Goal: Transaction & Acquisition: Purchase product/service

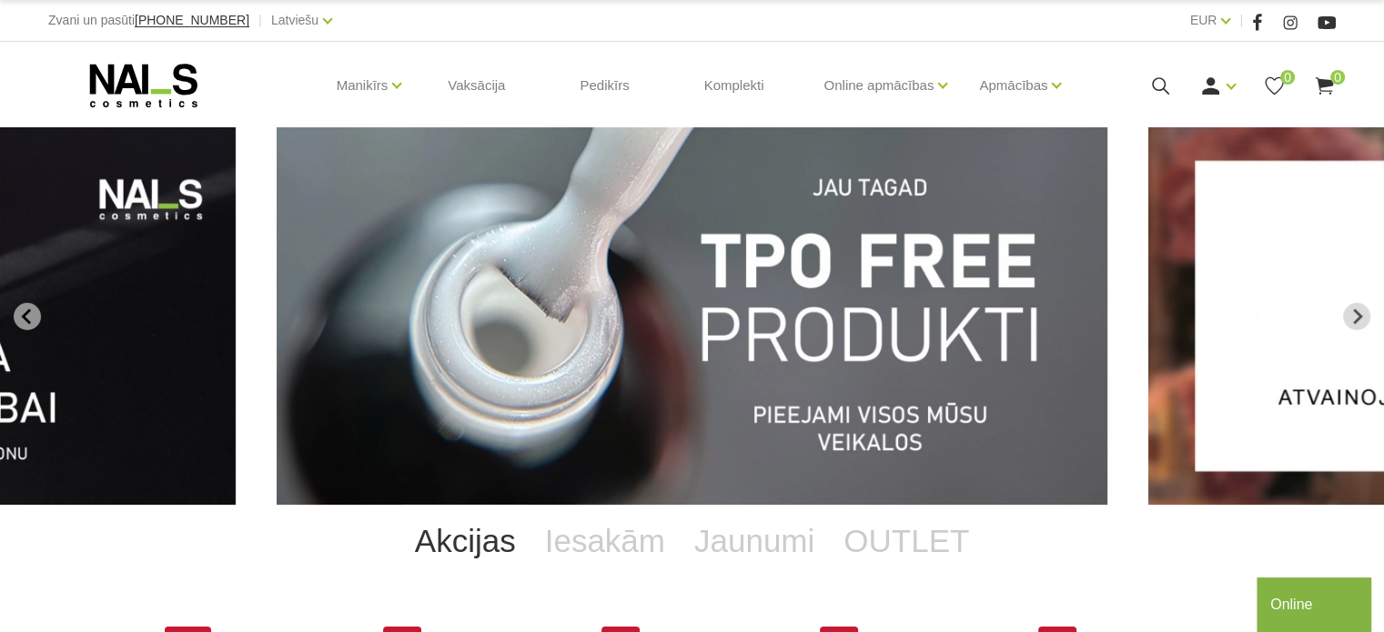
click at [584, 262] on img "1 of 14" at bounding box center [692, 316] width 831 height 378
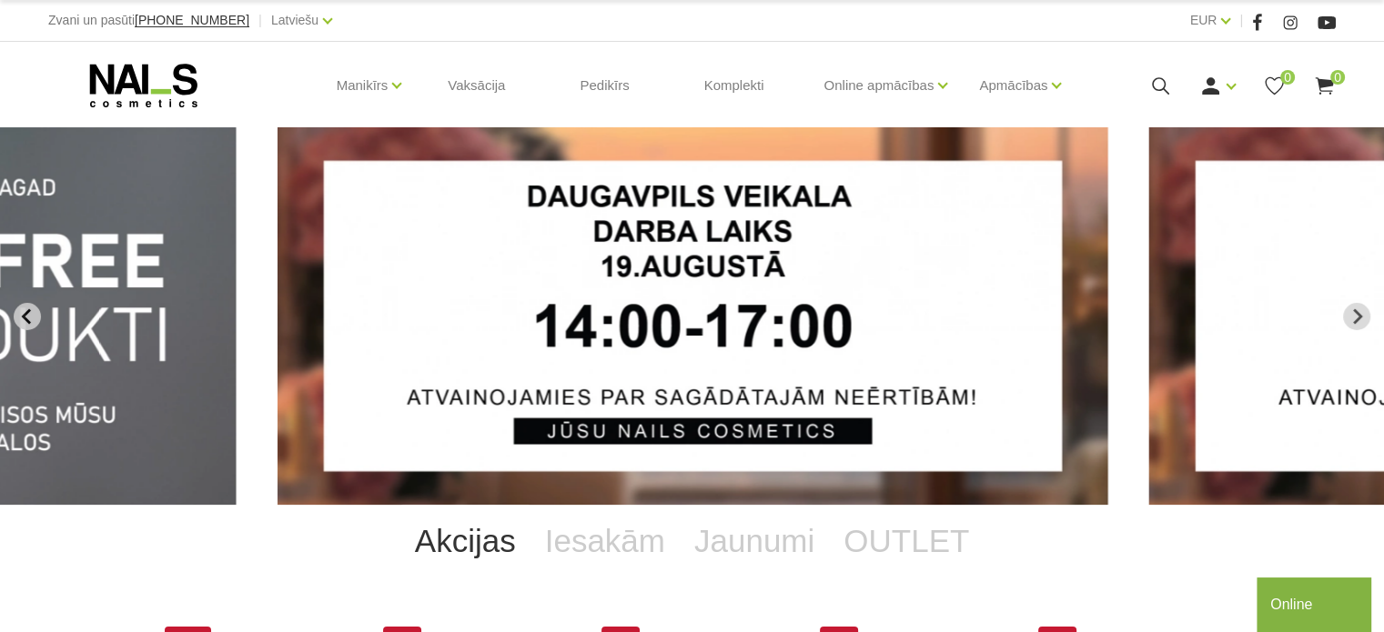
click at [21, 307] on button "Previous slide" at bounding box center [27, 316] width 27 height 27
click at [27, 320] on icon "Previous slide" at bounding box center [25, 315] width 9 height 15
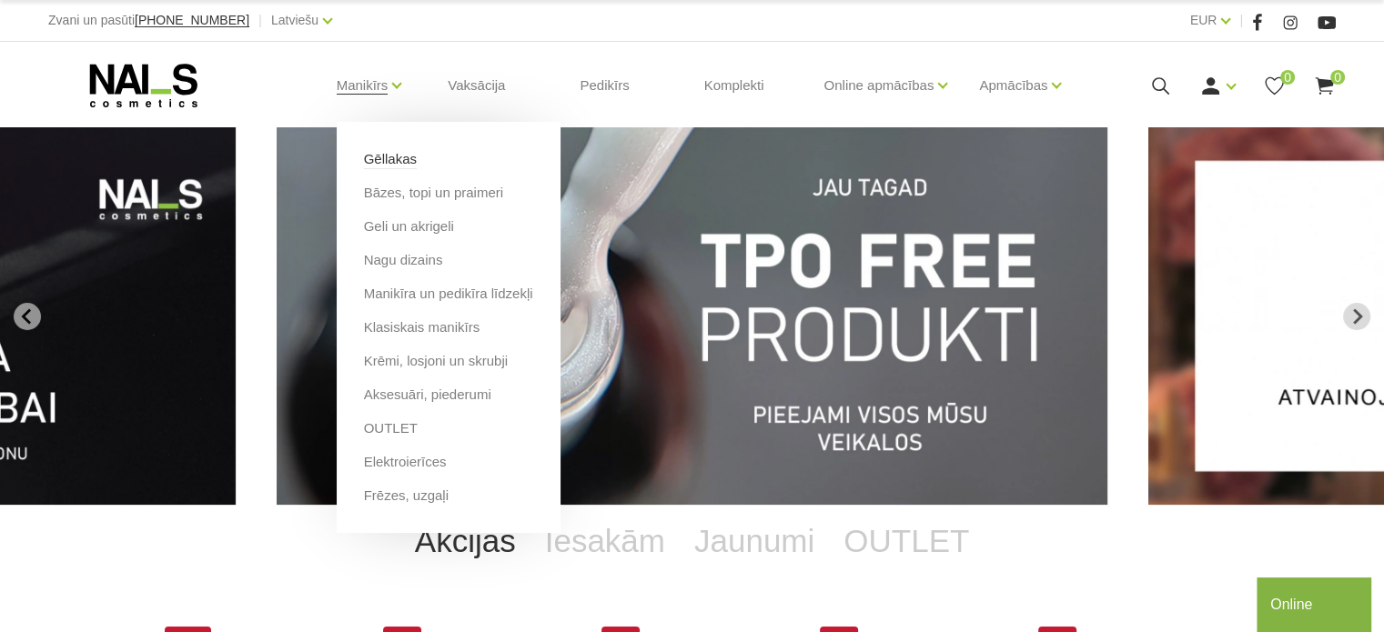
click at [394, 167] on link "Gēllakas" at bounding box center [390, 159] width 53 height 20
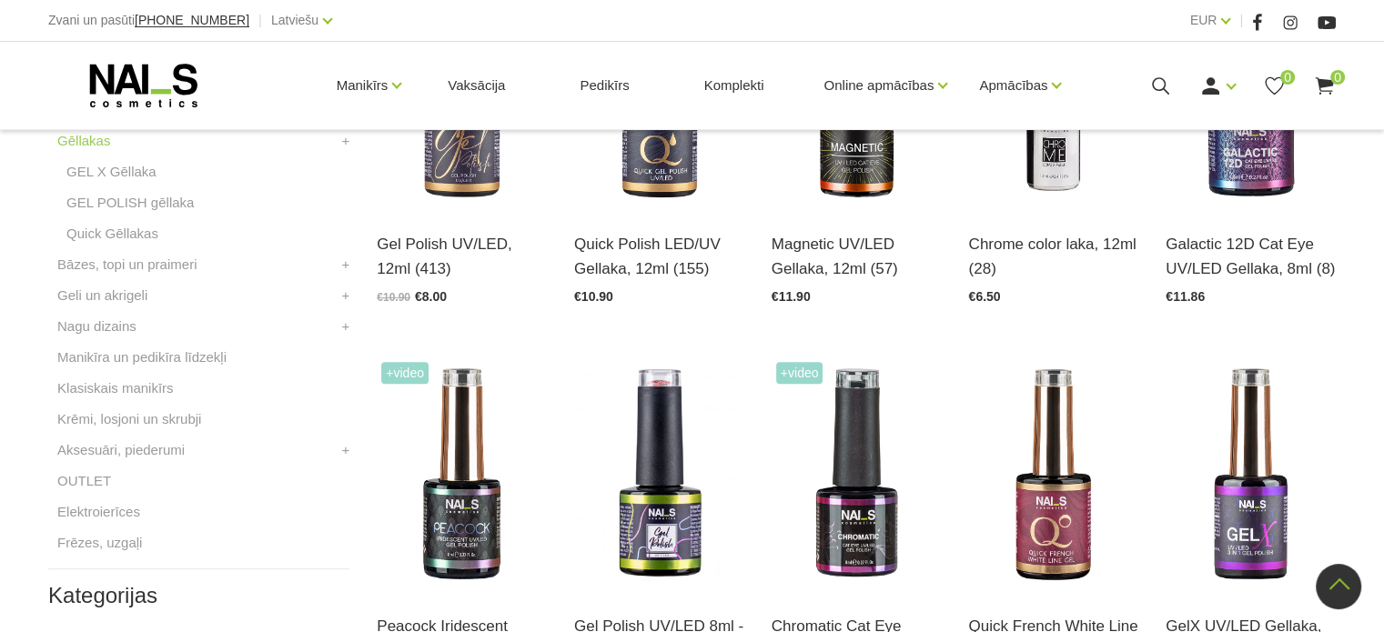
scroll to position [546, 0]
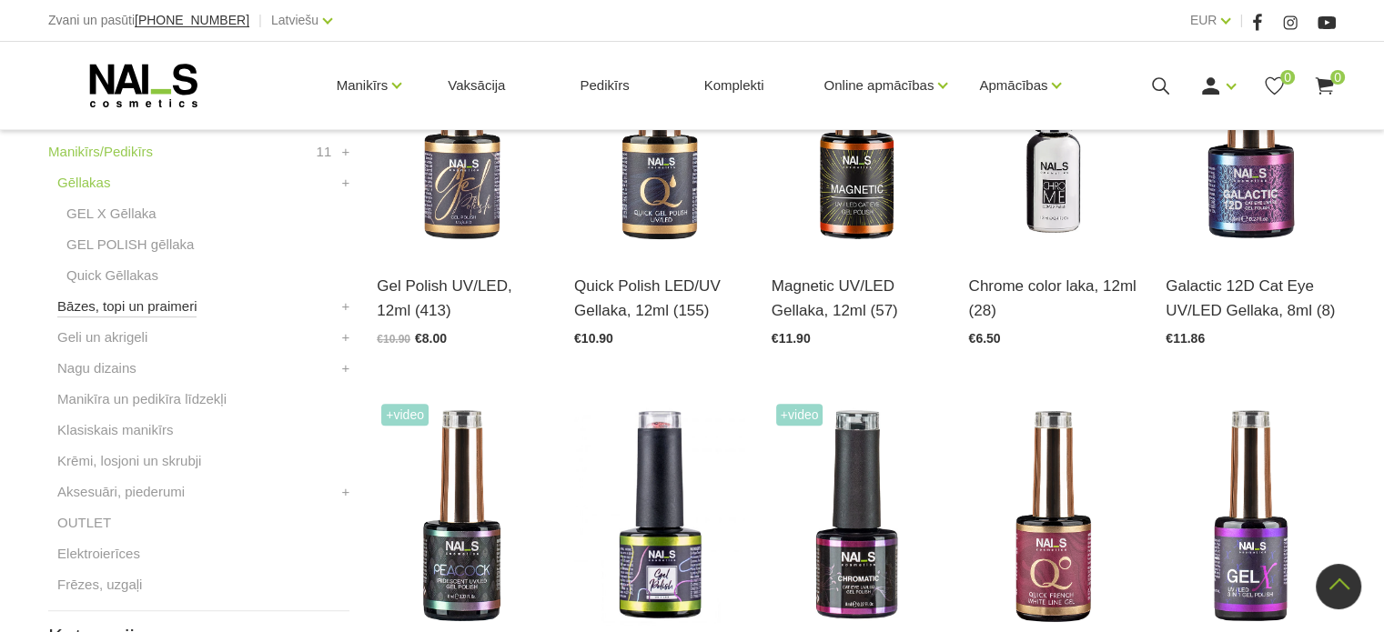
click at [153, 299] on link "Bāzes, topi un praimeri" at bounding box center [126, 307] width 139 height 22
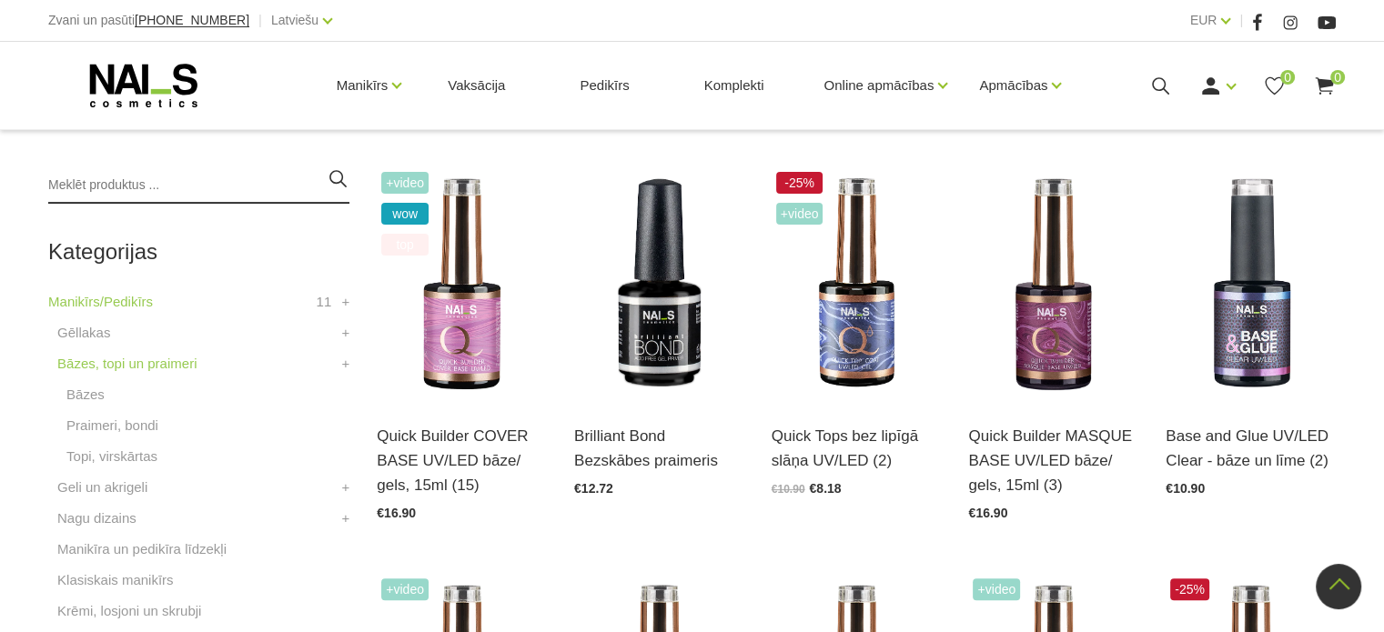
scroll to position [364, 0]
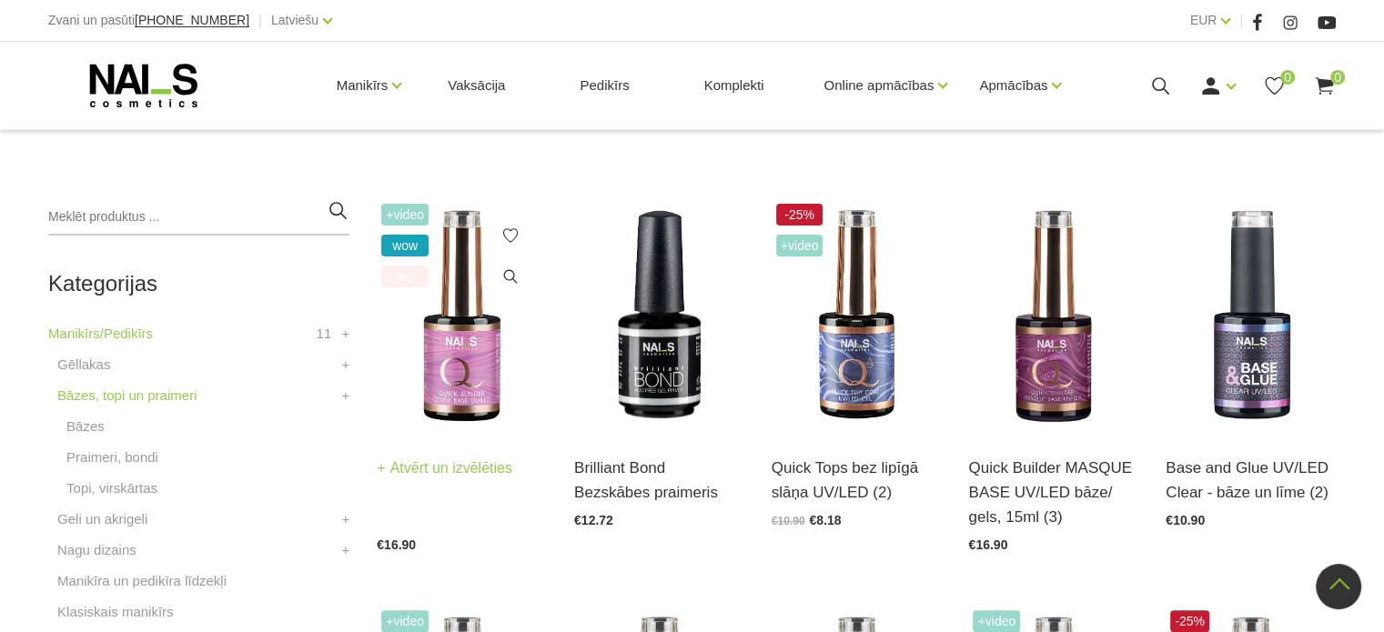
click at [448, 359] on img at bounding box center [462, 316] width 170 height 234
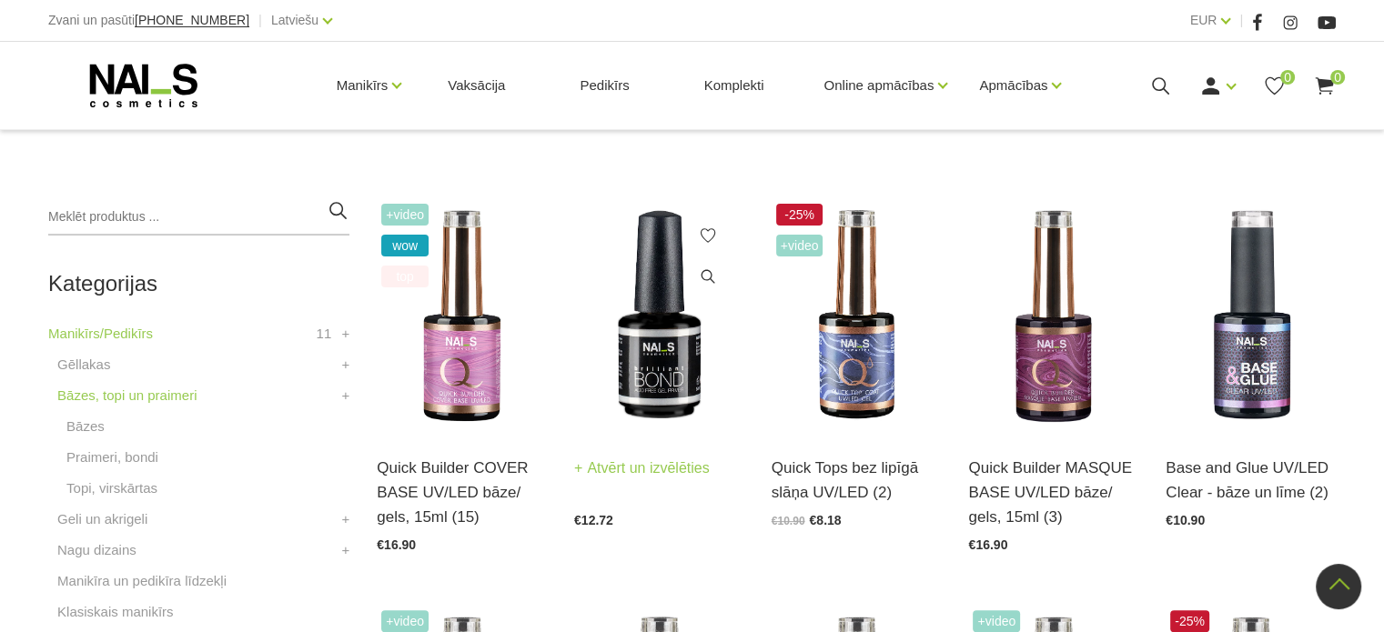
click at [663, 359] on img at bounding box center [659, 316] width 170 height 234
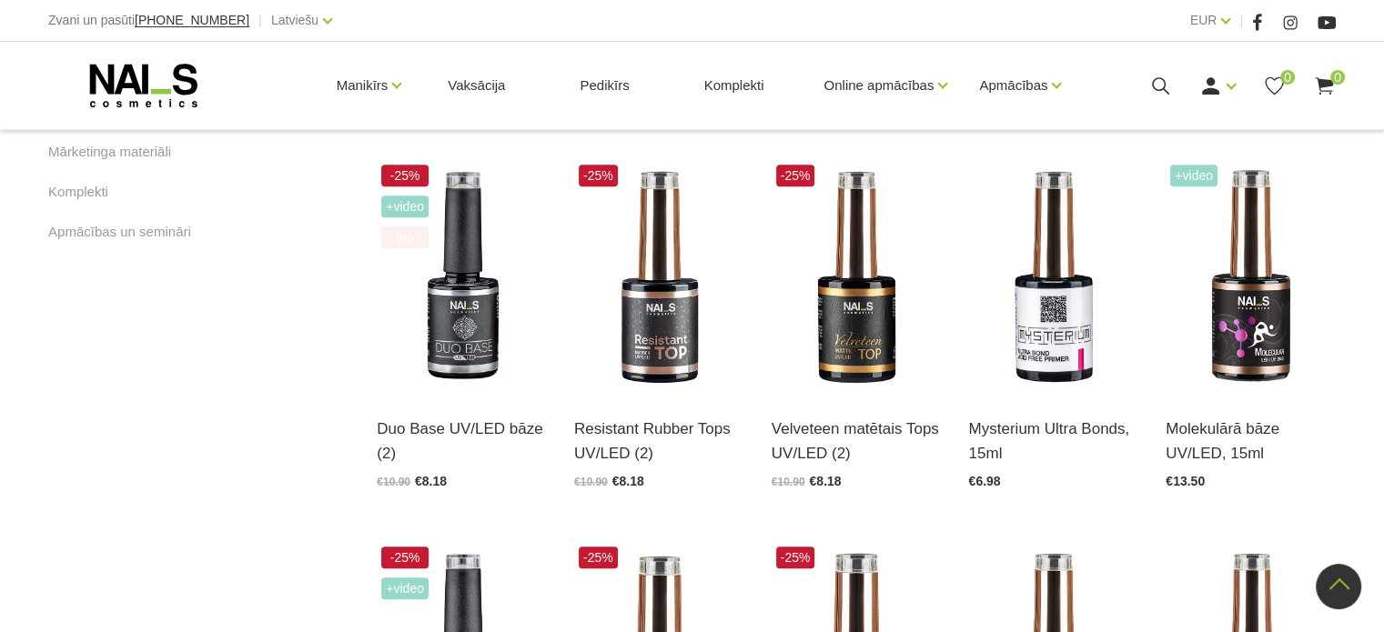
scroll to position [1274, 0]
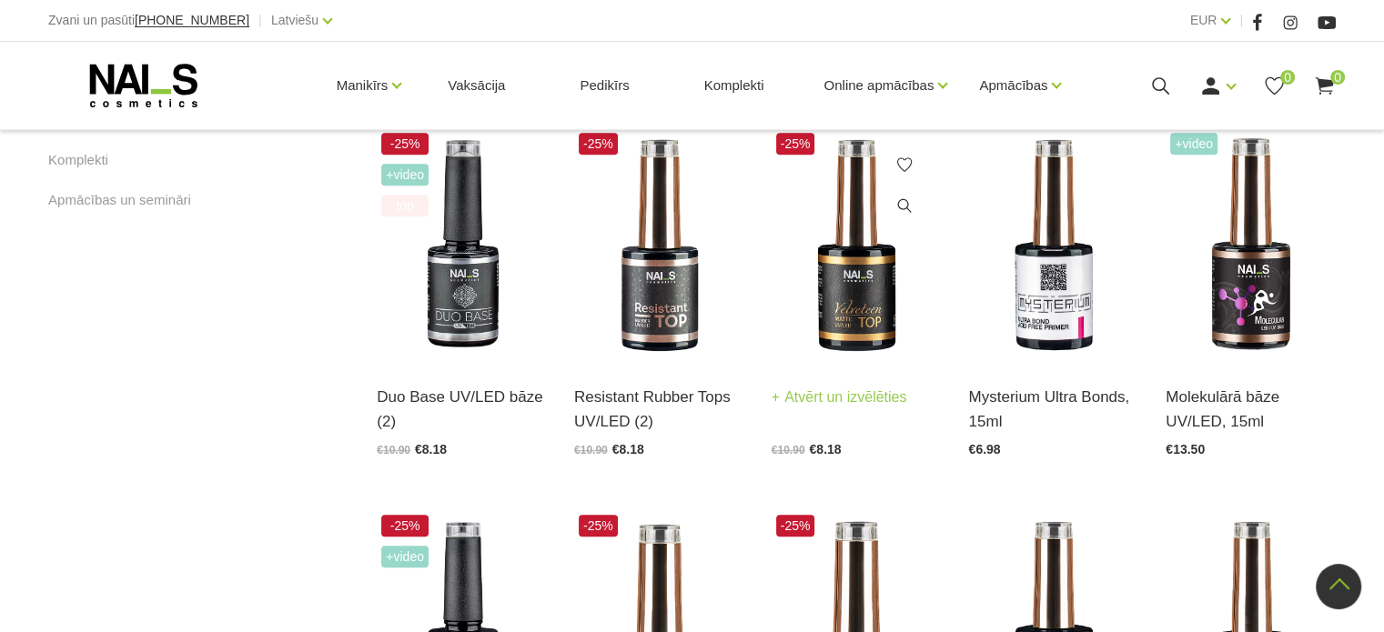
click at [852, 283] on img at bounding box center [857, 245] width 170 height 234
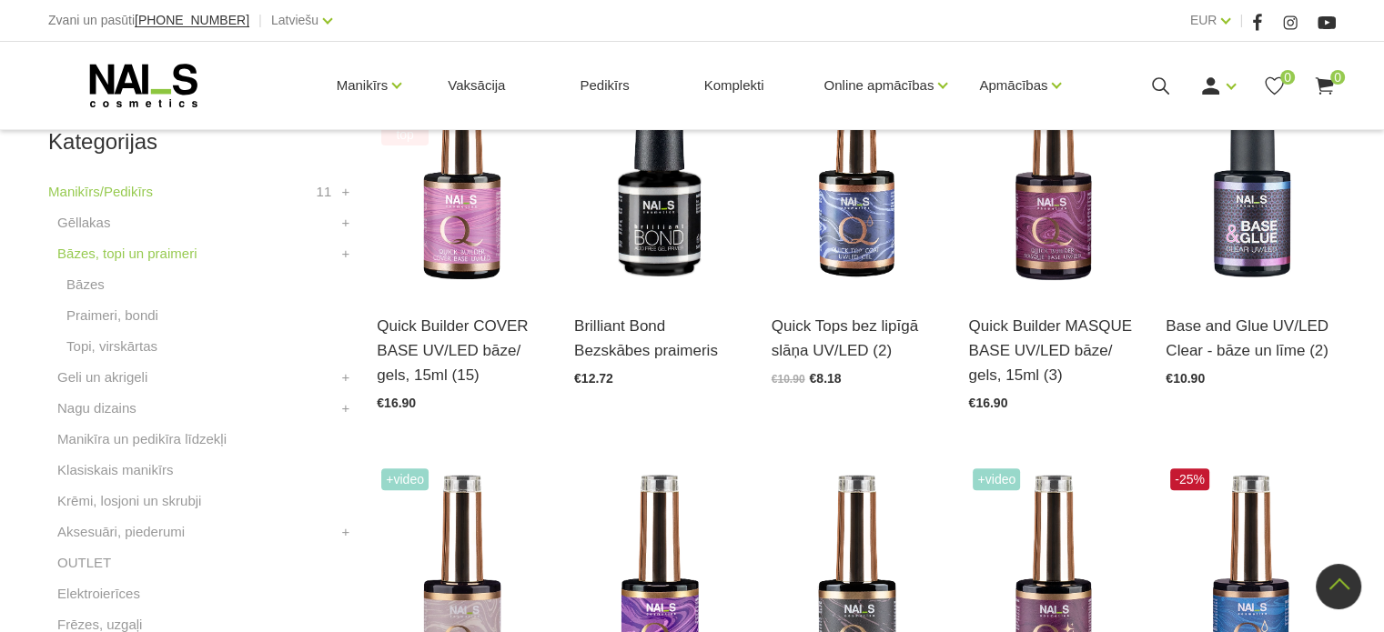
scroll to position [546, 0]
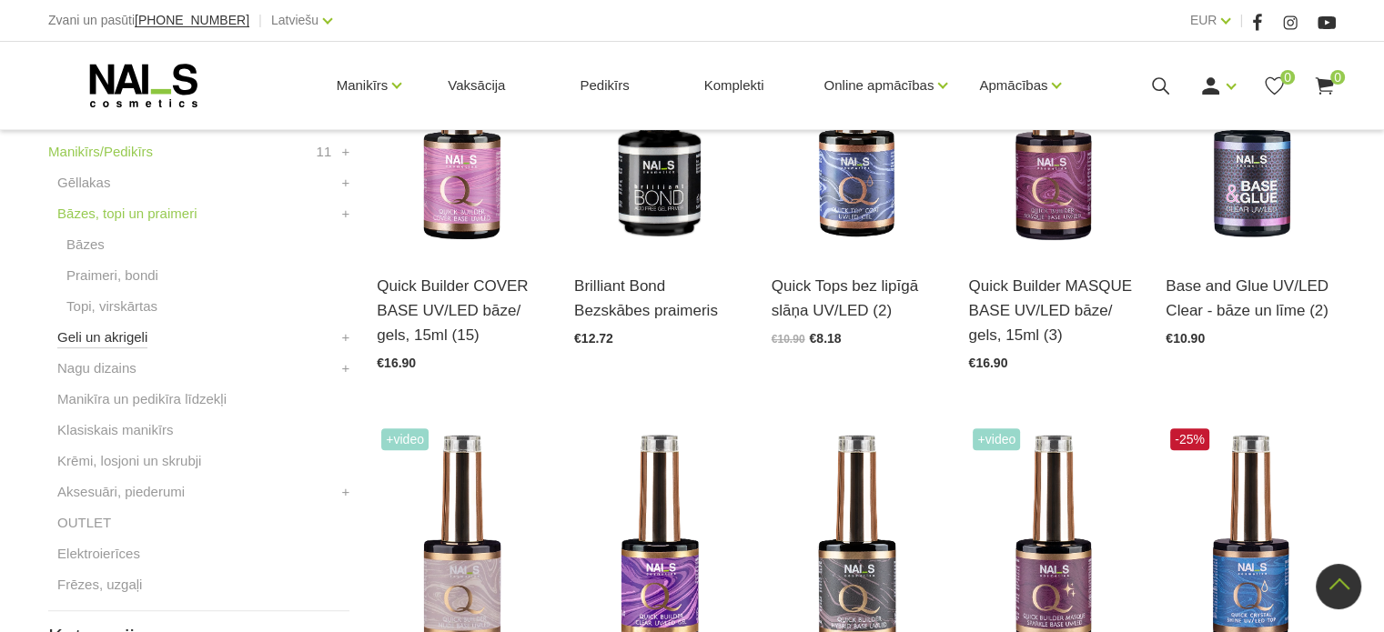
click at [129, 332] on link "Geli un akrigeli" at bounding box center [102, 338] width 90 height 22
click at [125, 340] on link "Geli un akrigeli" at bounding box center [102, 338] width 90 height 22
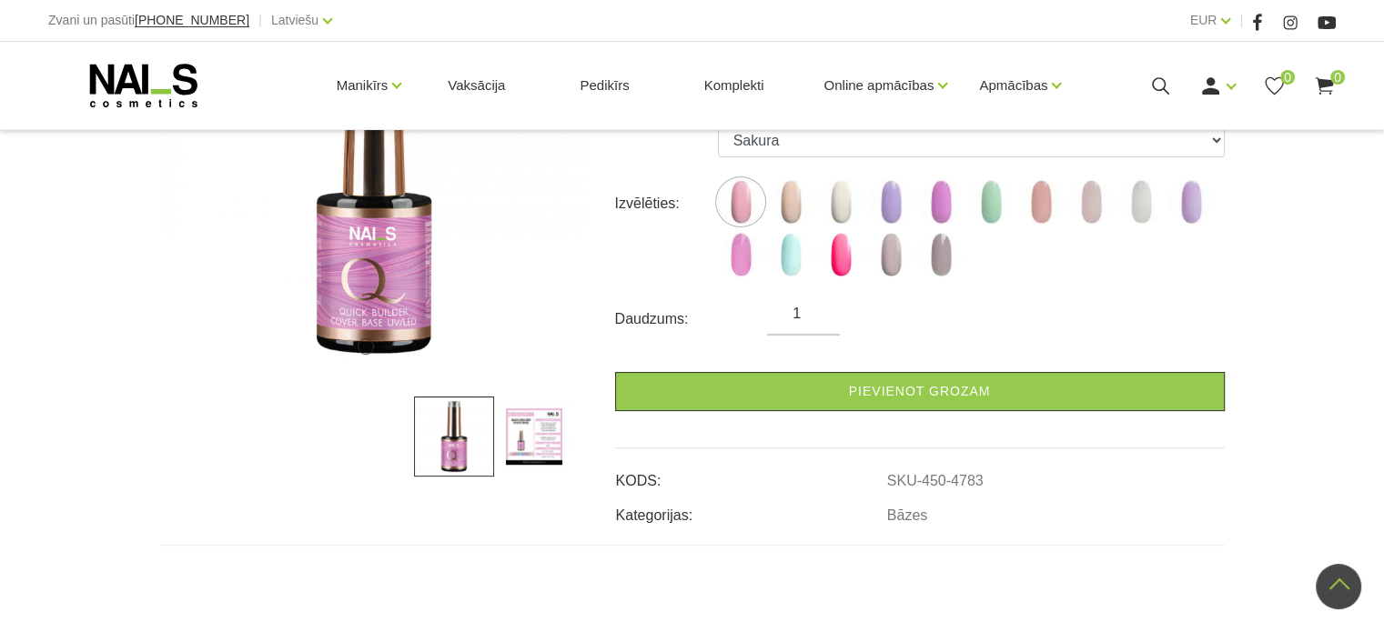
scroll to position [273, 0]
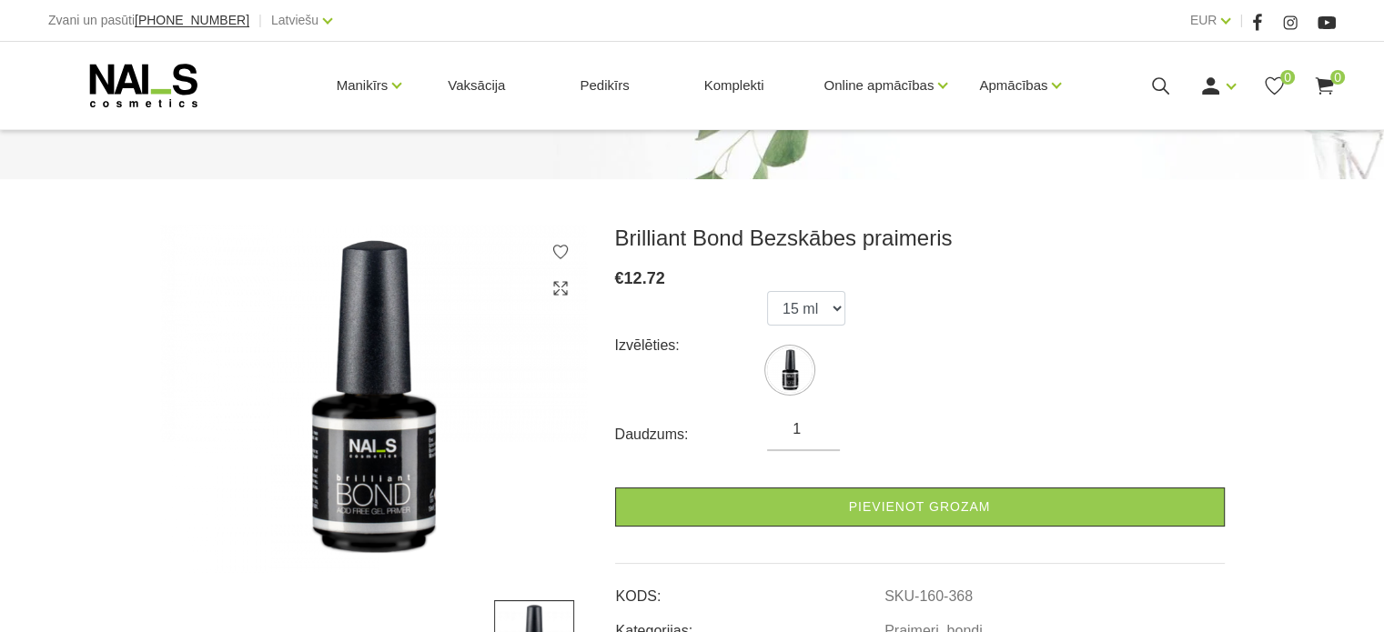
scroll to position [182, 0]
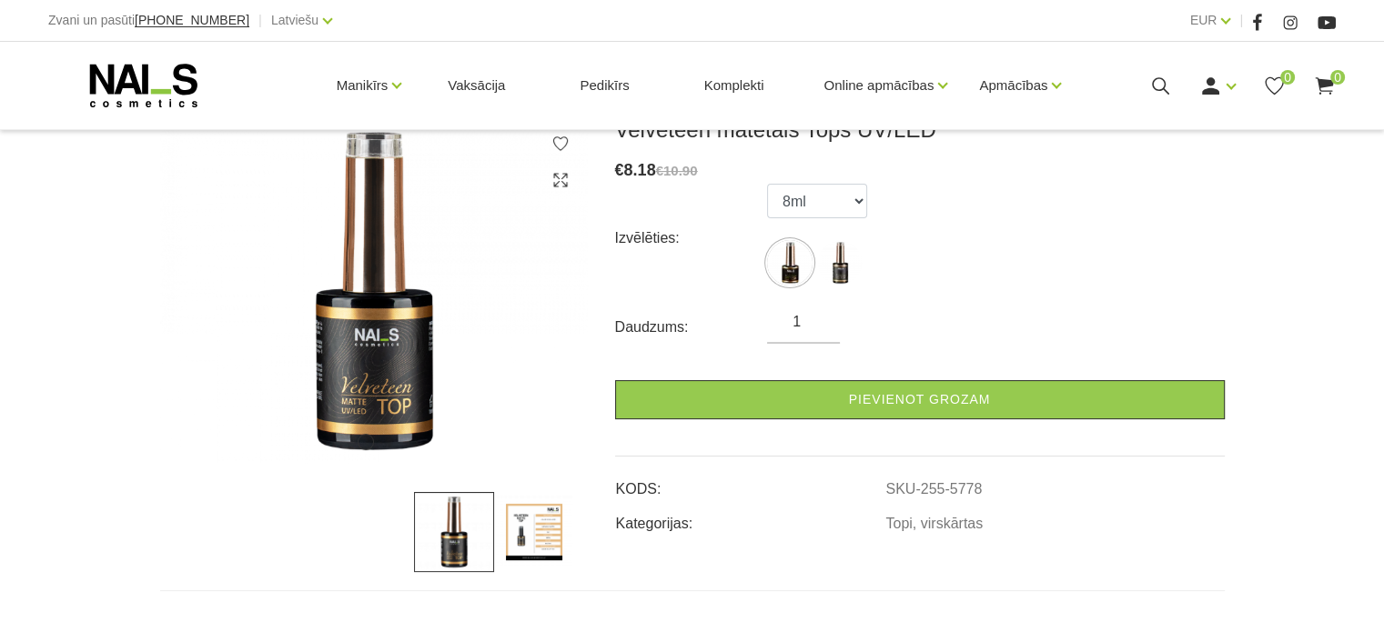
scroll to position [273, 0]
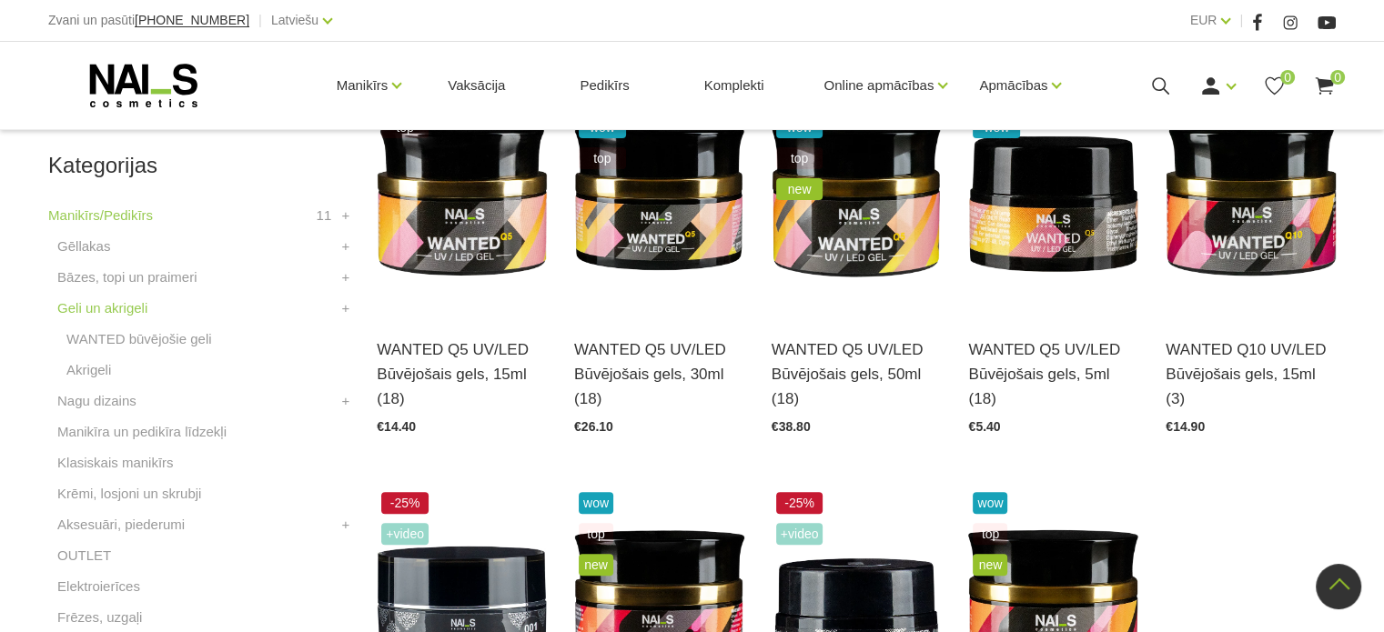
scroll to position [455, 0]
